Goal: Task Accomplishment & Management: Manage account settings

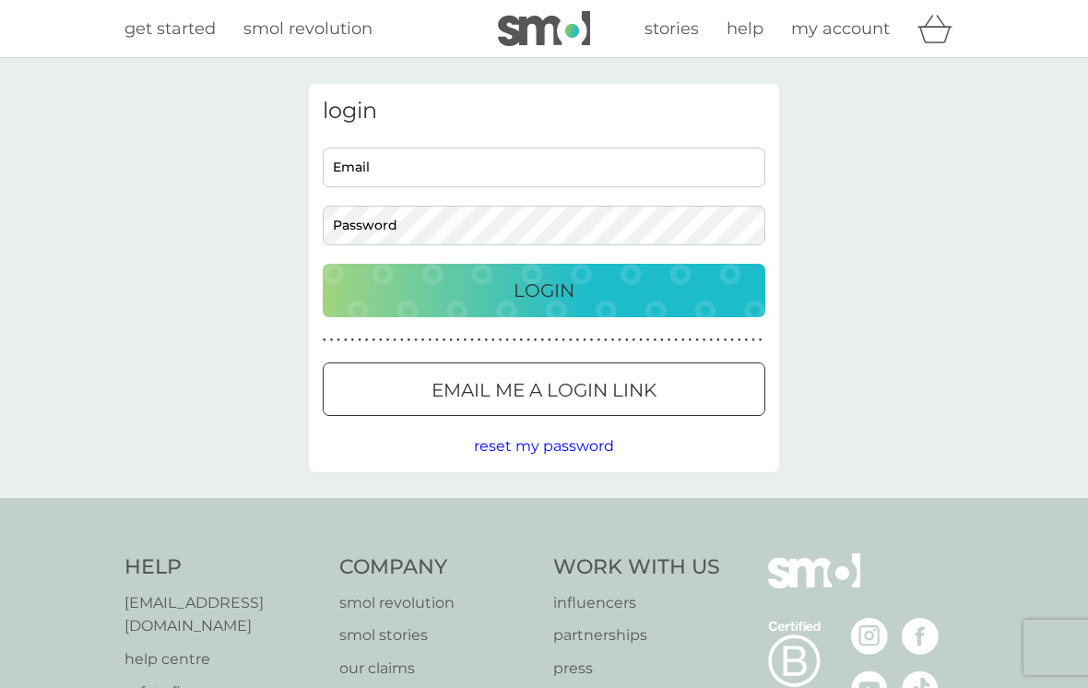
click at [562, 169] on input "Email" at bounding box center [544, 168] width 443 height 40
type input "[EMAIL_ADDRESS][DOMAIN_NAME]"
click at [544, 290] on button "Login" at bounding box center [544, 290] width 443 height 53
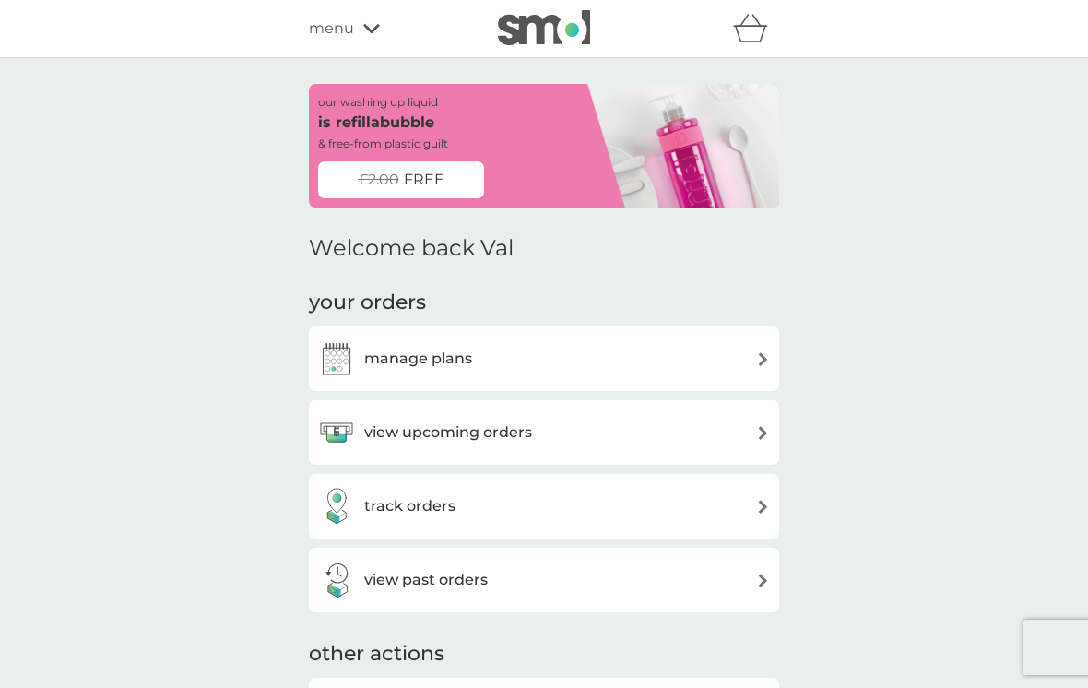
click at [706, 357] on div "manage plans" at bounding box center [544, 358] width 452 height 37
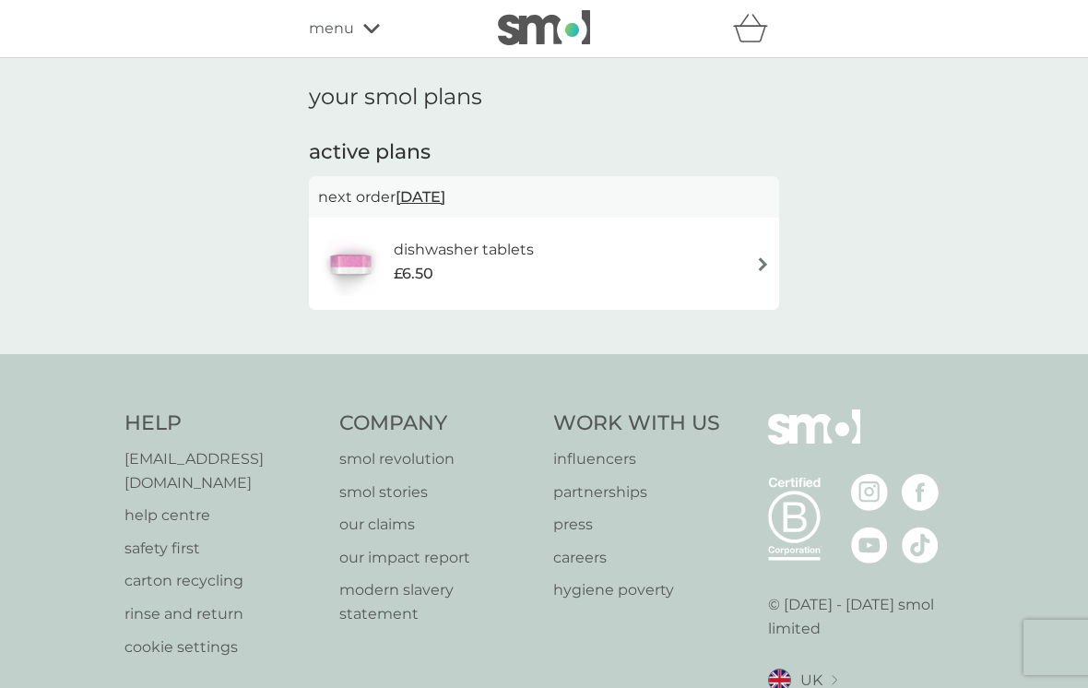
click at [494, 250] on h6 "dishwasher tablets" at bounding box center [464, 250] width 140 height 24
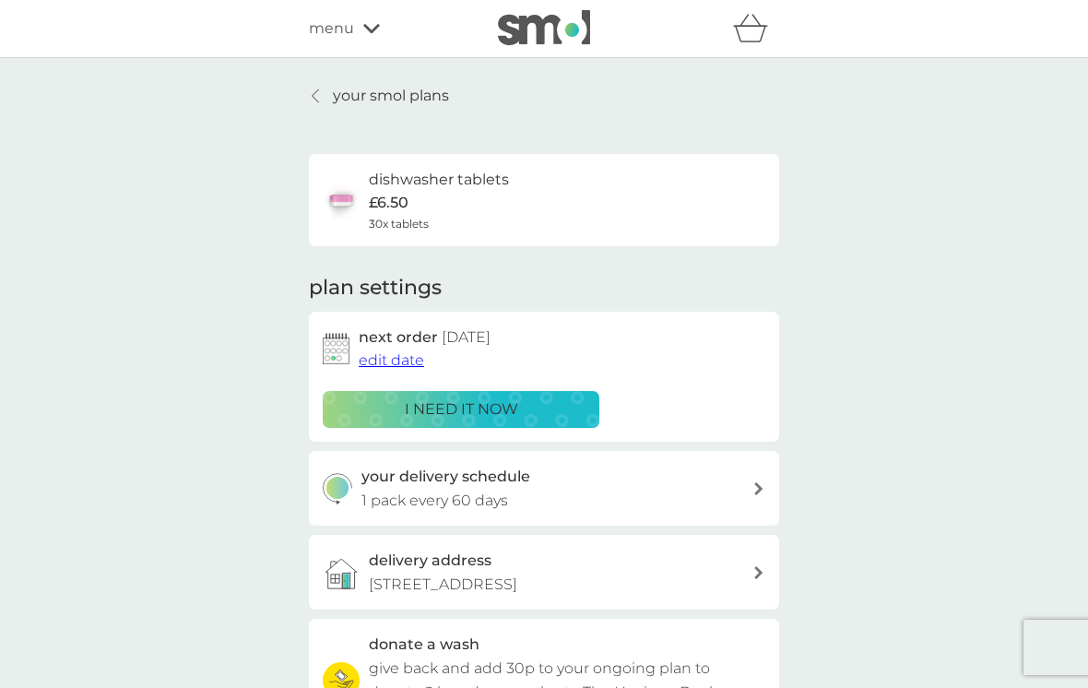
click at [408, 362] on span "edit date" at bounding box center [391, 360] width 65 height 18
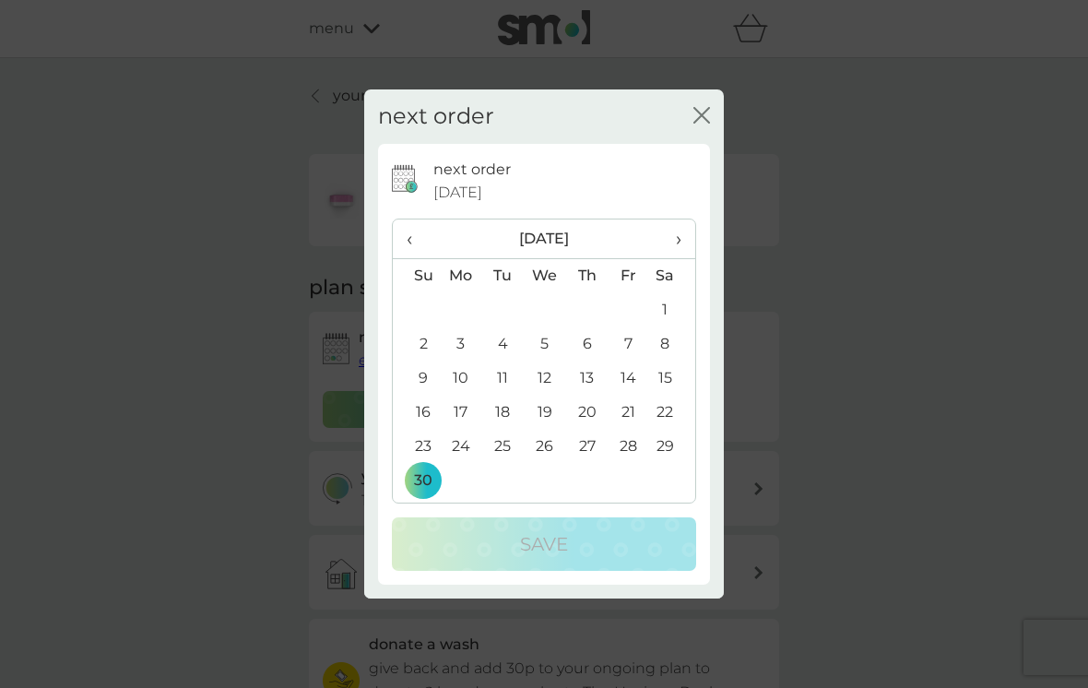
click at [679, 237] on span "›" at bounding box center [672, 239] width 18 height 39
click at [676, 244] on span "›" at bounding box center [672, 239] width 18 height 39
click at [462, 346] on td "5" at bounding box center [461, 344] width 42 height 34
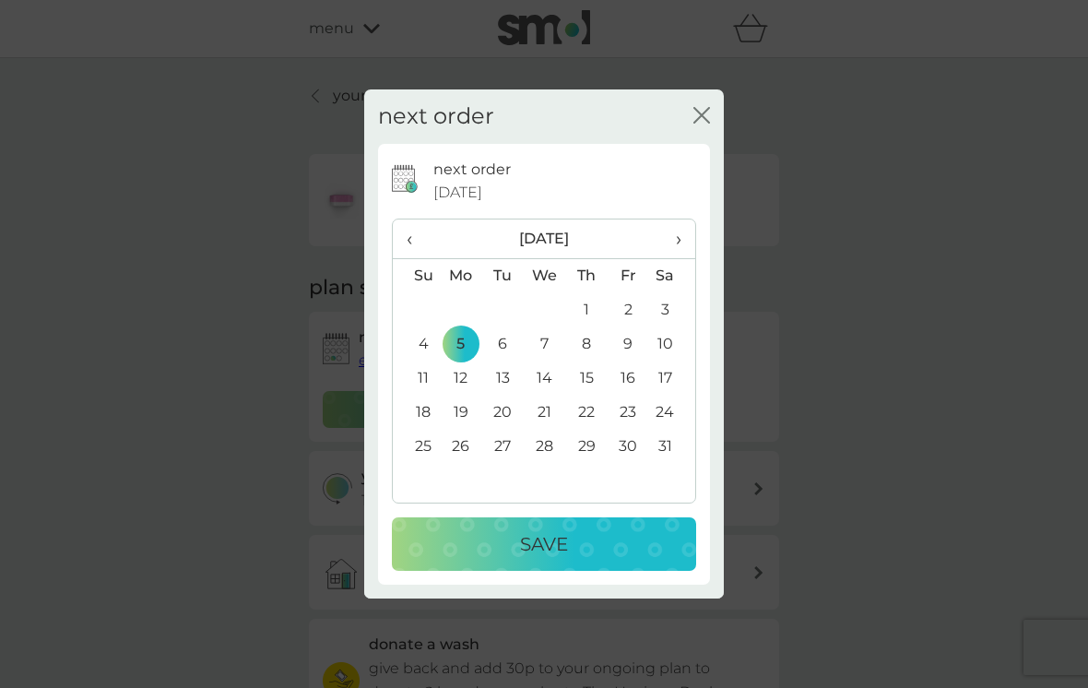
click at [558, 548] on p "Save" at bounding box center [544, 544] width 48 height 30
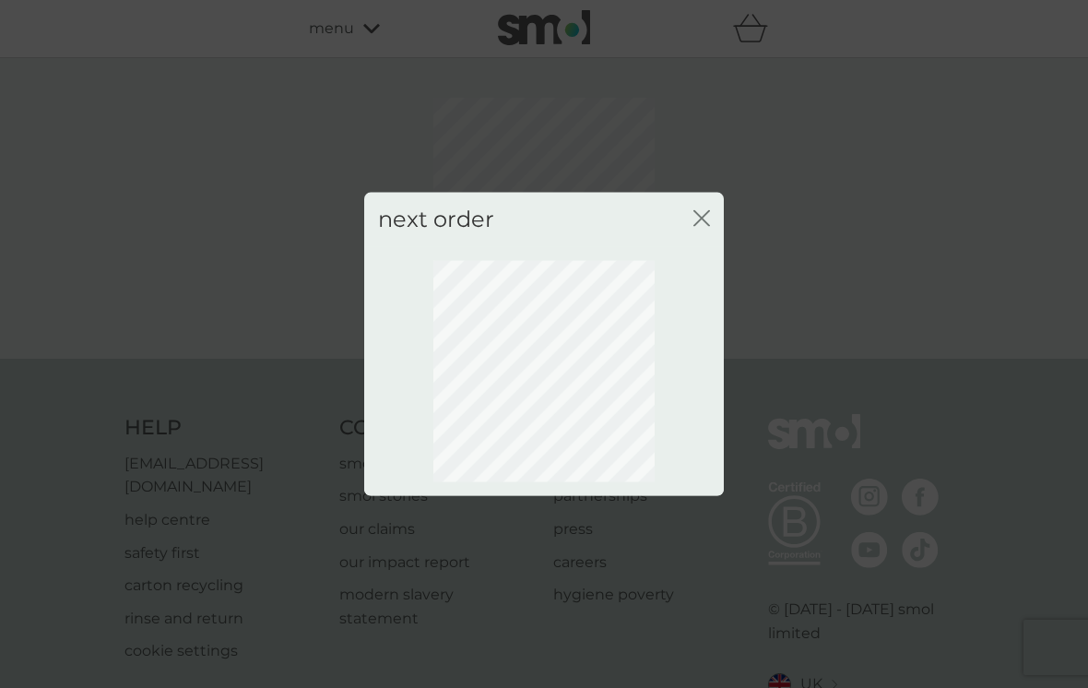
click at [838, 434] on div "next order close" at bounding box center [544, 344] width 1088 height 688
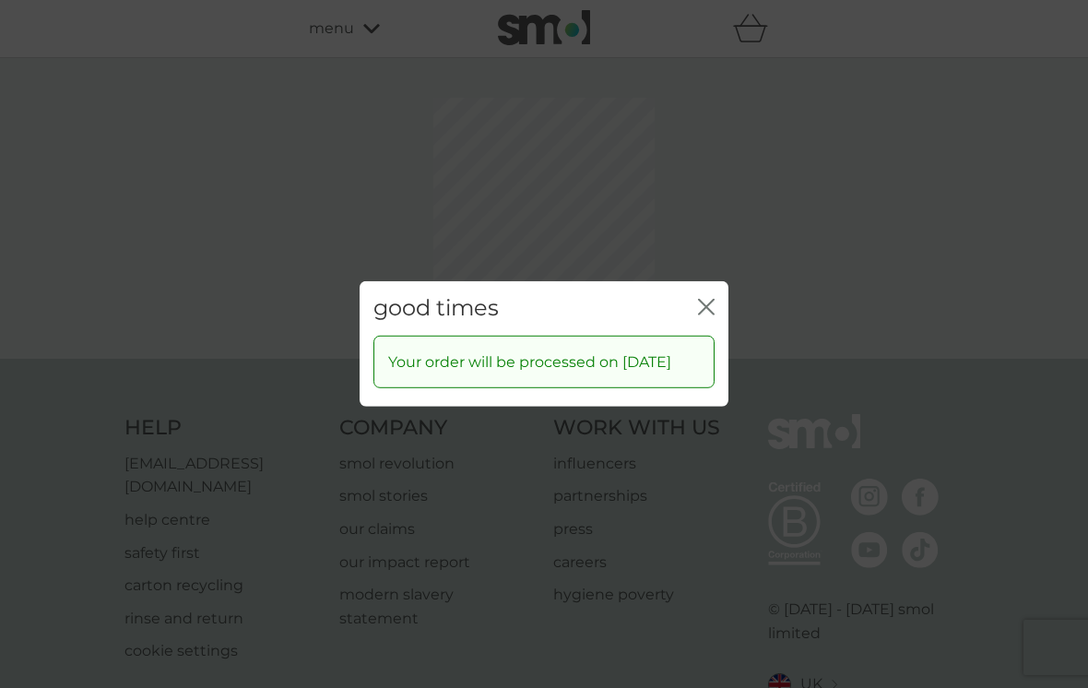
click at [710, 299] on icon "close" at bounding box center [706, 307] width 17 height 17
